Goal: Information Seeking & Learning: Check status

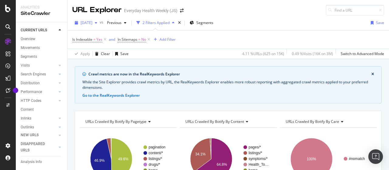
click at [92, 24] on span "[DATE]" at bounding box center [87, 22] width 12 height 5
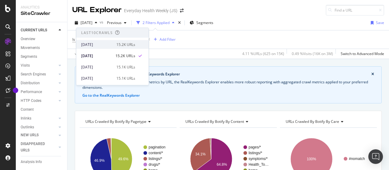
click at [100, 43] on div "[DATE]" at bounding box center [97, 44] width 32 height 5
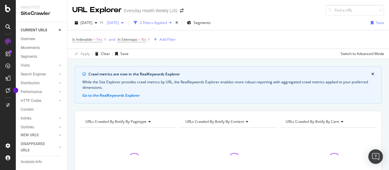
click at [119, 21] on span "[DATE]" at bounding box center [112, 22] width 14 height 5
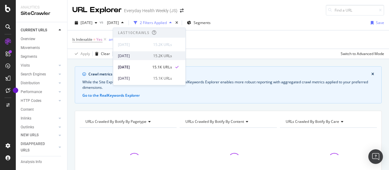
click at [132, 55] on div "[DATE]" at bounding box center [134, 55] width 32 height 5
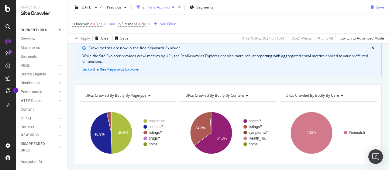
scroll to position [61, 0]
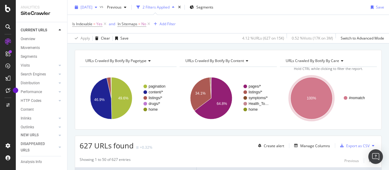
click at [92, 8] on span "[DATE]" at bounding box center [87, 7] width 12 height 5
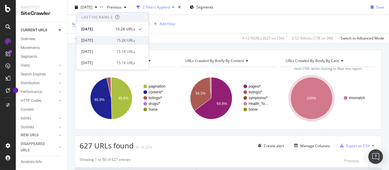
click at [98, 41] on div "[DATE]" at bounding box center [97, 40] width 32 height 5
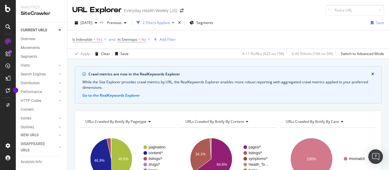
scroll to position [61, 0]
